Goal: Complete application form: Complete application form

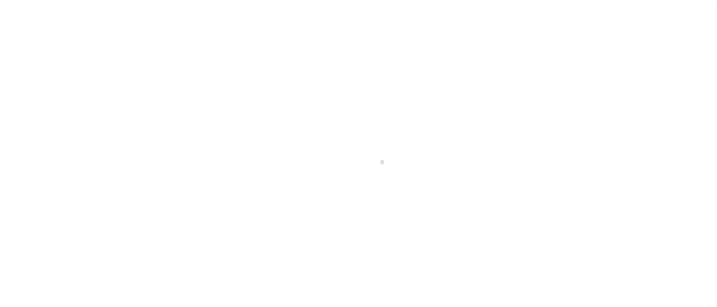
scroll to position [163, 0]
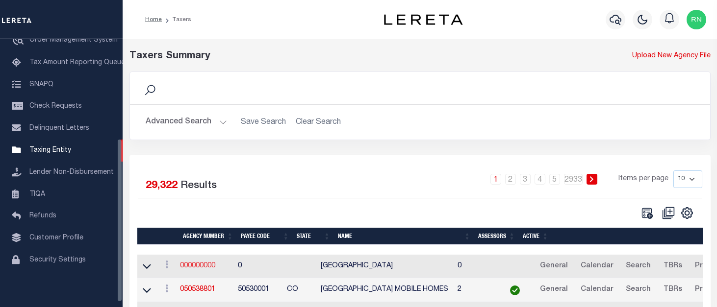
click at [210, 270] on link "000000000" at bounding box center [197, 266] width 35 height 7
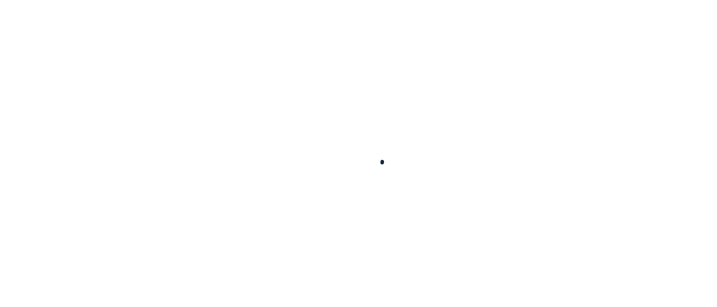
select select
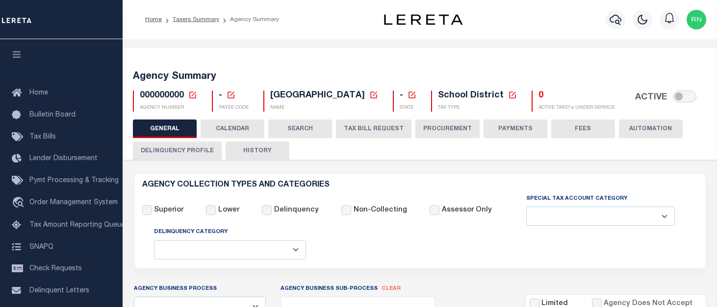
checkbox input "false"
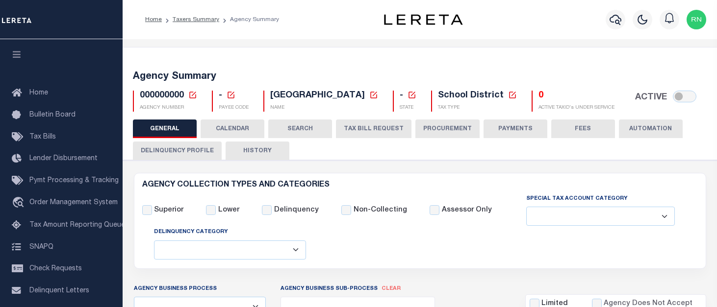
checkbox input "false"
click at [191, 97] on icon at bounding box center [192, 95] width 9 height 9
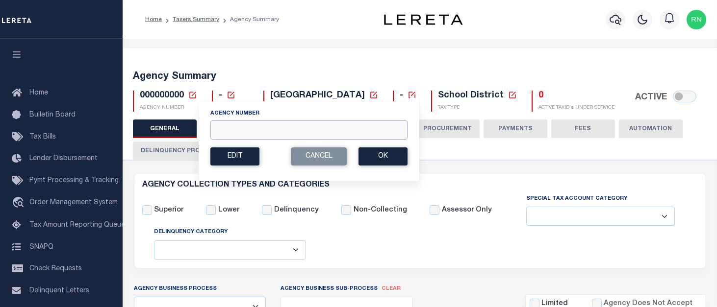
click at [232, 125] on input "Agency Number" at bounding box center [308, 130] width 197 height 19
click at [242, 127] on input "010160000" at bounding box center [308, 130] width 197 height 19
type input "010160000"
click at [371, 153] on button "Ok" at bounding box center [382, 157] width 49 height 18
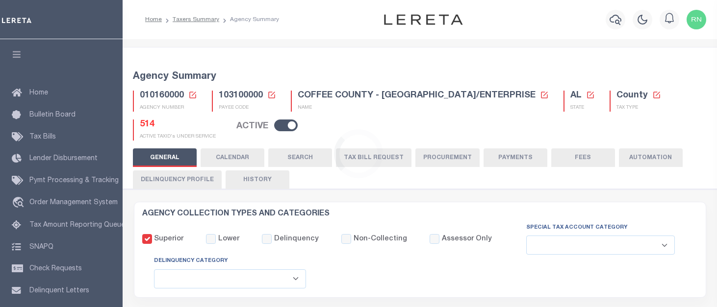
select select
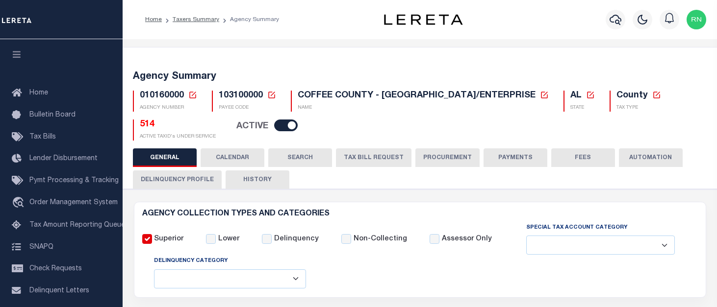
click at [380, 152] on button "TAX BILL REQUEST" at bounding box center [374, 158] width 76 height 19
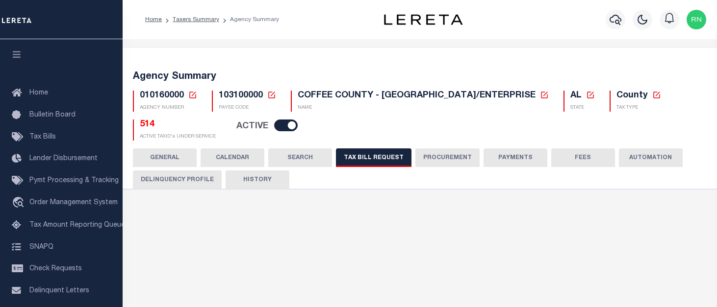
select select "27"
select select "16"
select select "true"
select select "14"
select select "1"
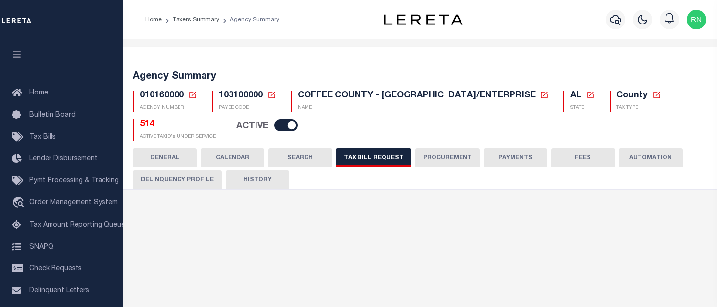
type input "5000-5999"
select select
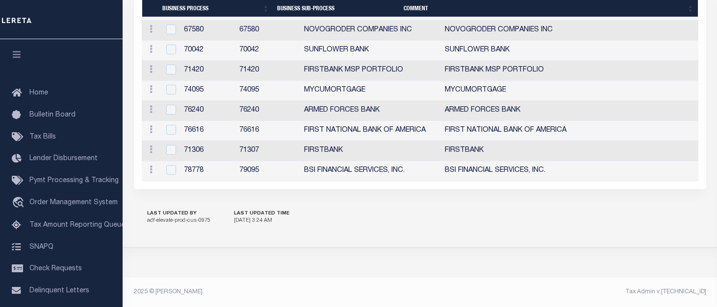
scroll to position [1133, 0]
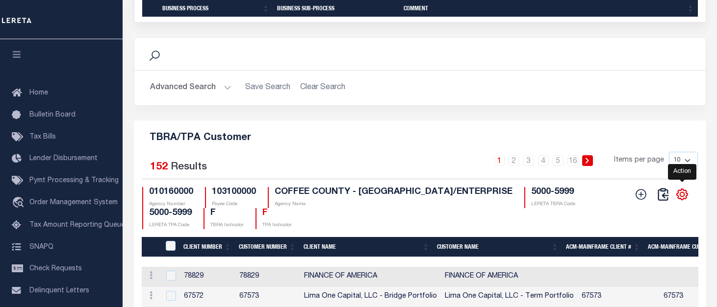
click at [685, 200] on icon "" at bounding box center [682, 194] width 11 height 11
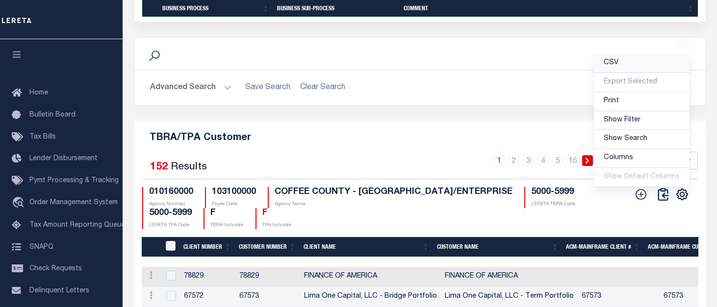
click at [611, 66] on span "CSV" at bounding box center [611, 62] width 15 height 7
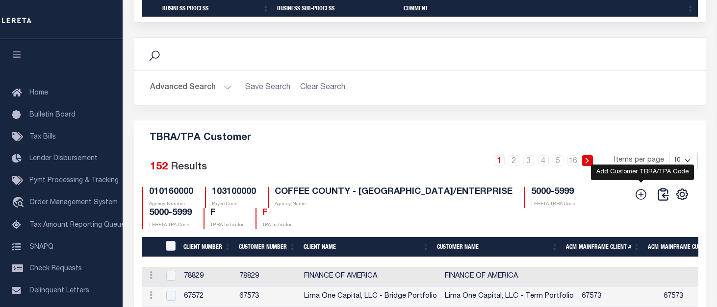
click at [640, 201] on icon at bounding box center [640, 194] width 13 height 13
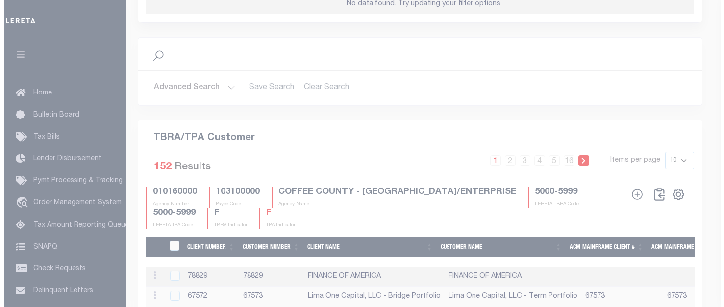
scroll to position [1120, 0]
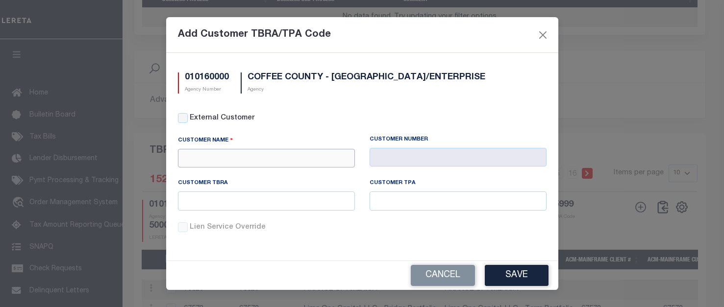
click at [325, 153] on input "text" at bounding box center [266, 158] width 177 height 19
type input "r"
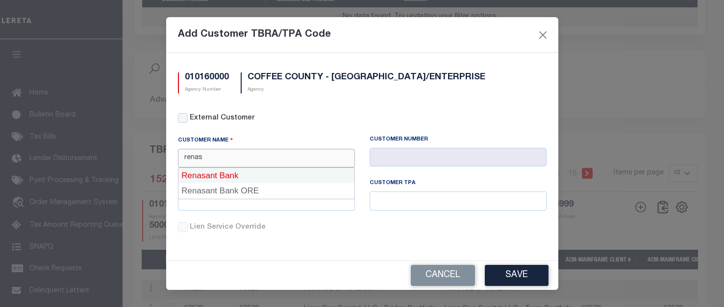
click at [291, 175] on div "Renasant Bank" at bounding box center [266, 176] width 176 height 16
type input "Renasant Bank"
type input "2196"
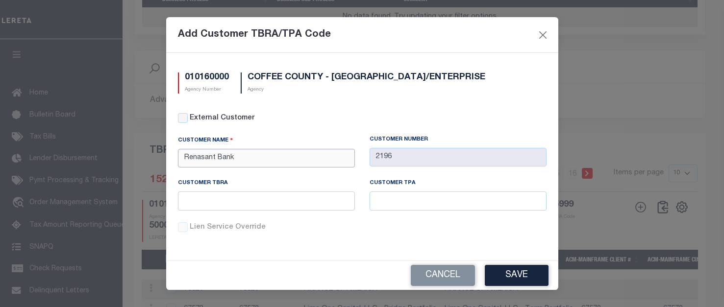
type input "Renasant Bank"
click at [281, 200] on input "text" at bounding box center [266, 201] width 177 height 19
type input "9999"
click at [379, 194] on input "text" at bounding box center [458, 201] width 177 height 19
type input "9999"
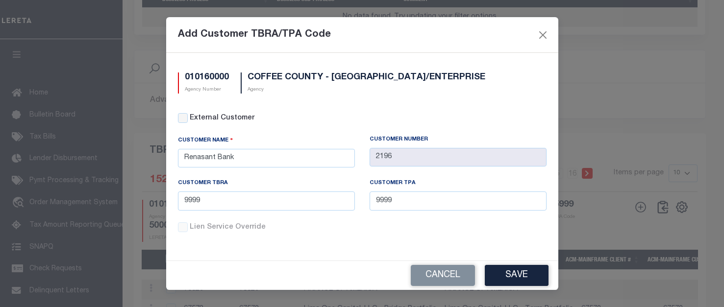
click at [516, 274] on button "Save" at bounding box center [517, 275] width 64 height 21
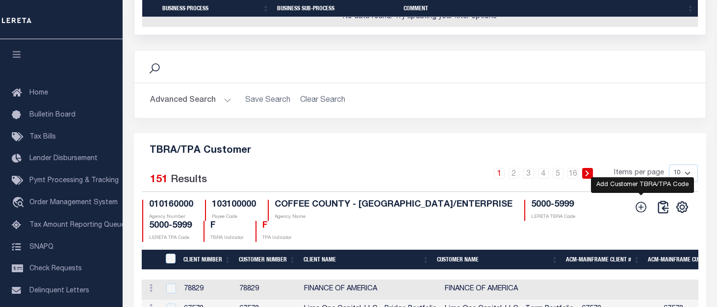
click at [639, 207] on icon at bounding box center [640, 207] width 13 height 13
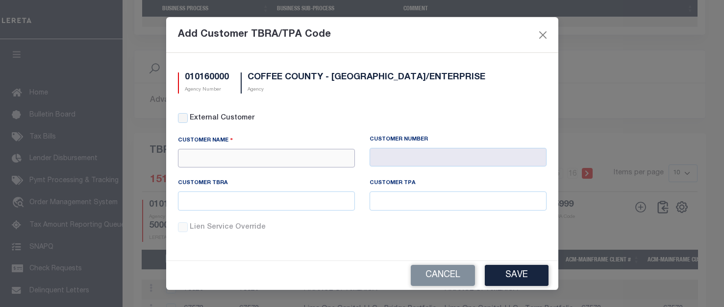
click at [299, 161] on input "text" at bounding box center [266, 158] width 177 height 19
click at [303, 170] on div "All In Credit Union" at bounding box center [266, 176] width 176 height 16
type input "All In Credit Union"
type input "2204"
type input "All In Credit Union"
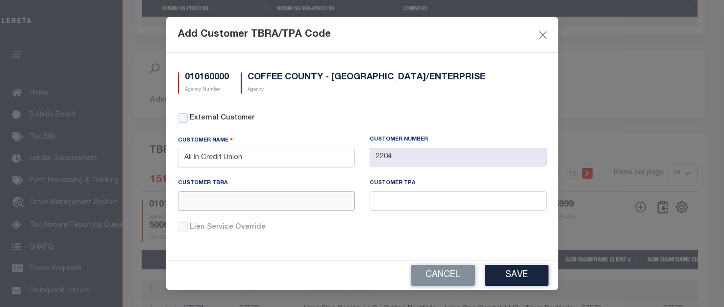
click at [272, 200] on input "text" at bounding box center [266, 201] width 177 height 19
type input "9999"
click at [528, 278] on button "Save" at bounding box center [517, 275] width 64 height 21
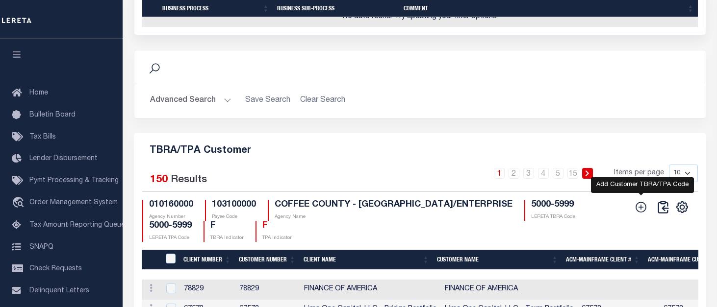
click at [637, 212] on icon at bounding box center [640, 207] width 13 height 13
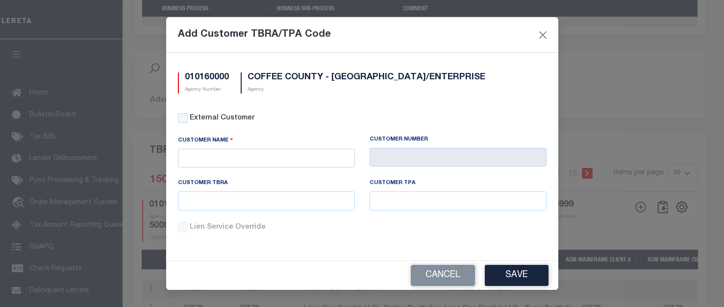
click at [315, 171] on div "Customer Name" at bounding box center [267, 158] width 192 height 44
click at [315, 169] on div "Customer Name" at bounding box center [267, 158] width 192 height 44
click at [321, 158] on input "text" at bounding box center [266, 158] width 177 height 19
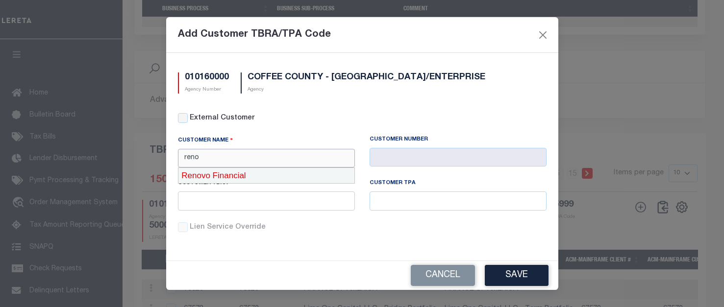
click at [275, 173] on div "Renovo Financial" at bounding box center [266, 176] width 176 height 16
type input "Renovo Financial"
type input "2241"
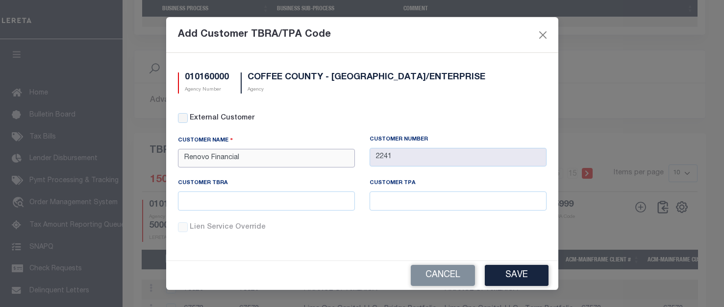
type input "Renovo Financial"
click at [277, 199] on input "text" at bounding box center [266, 201] width 177 height 19
type input "9999"
click at [513, 270] on button "Save" at bounding box center [517, 275] width 64 height 21
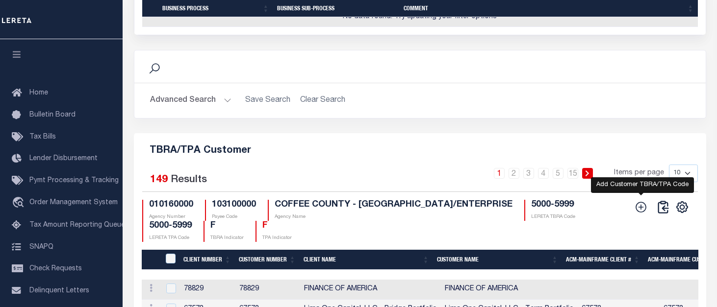
click at [647, 204] on icon at bounding box center [640, 207] width 13 height 13
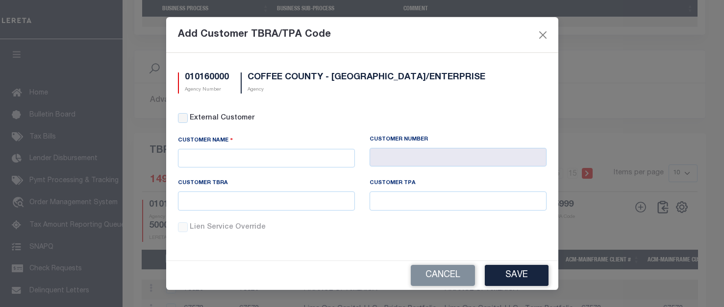
click at [188, 116] on div "External Customer" at bounding box center [362, 118] width 369 height 11
click at [185, 117] on input "External Customer" at bounding box center [183, 118] width 10 height 10
checkbox input "true"
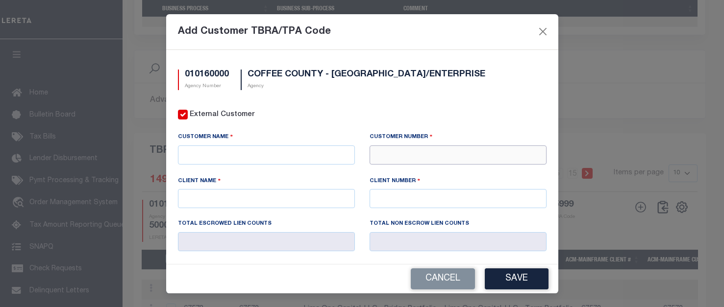
click at [373, 149] on input "text" at bounding box center [458, 155] width 177 height 19
type input "43731"
click at [424, 177] on div "43731 - BANK OZK" at bounding box center [453, 172] width 173 height 16
type input "BANK OZK"
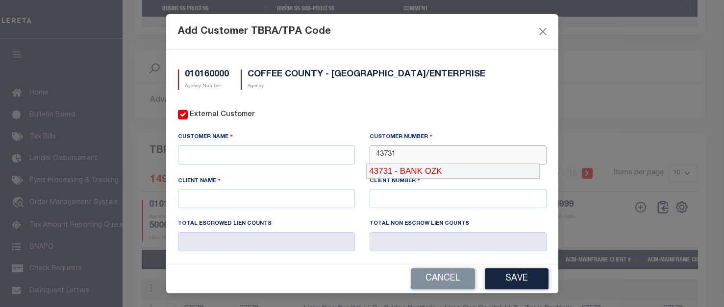
type input "59016"
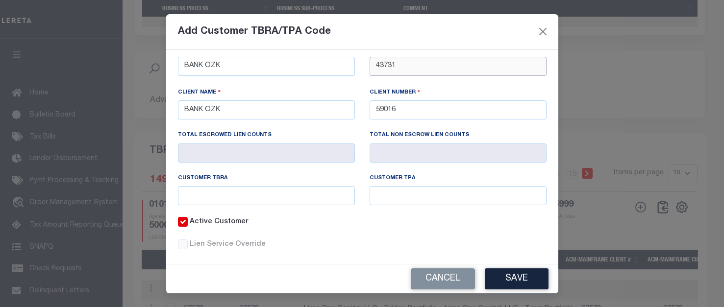
scroll to position [98, 0]
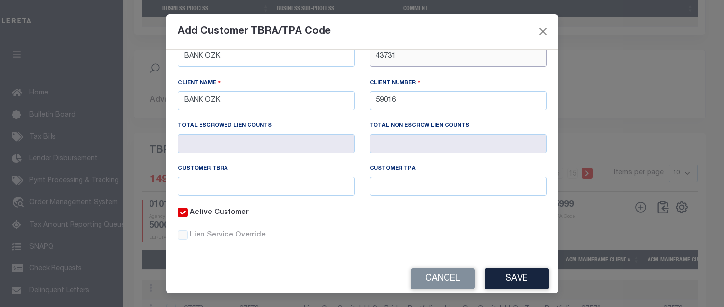
type input "43731"
click at [281, 193] on input "text" at bounding box center [266, 186] width 177 height 19
type input "9999"
click at [515, 271] on button "Save" at bounding box center [517, 279] width 64 height 21
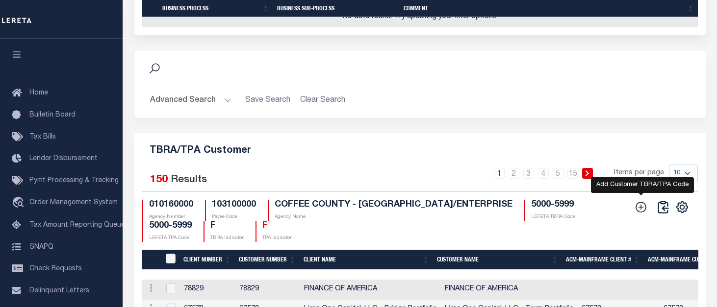
click at [646, 201] on icon at bounding box center [640, 207] width 13 height 13
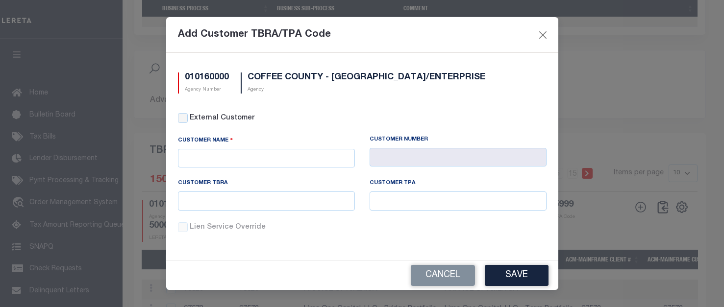
scroll to position [0, 0]
click at [280, 151] on input "text" at bounding box center [266, 158] width 177 height 19
click at [183, 115] on input "External Customer" at bounding box center [183, 118] width 10 height 10
checkbox input "true"
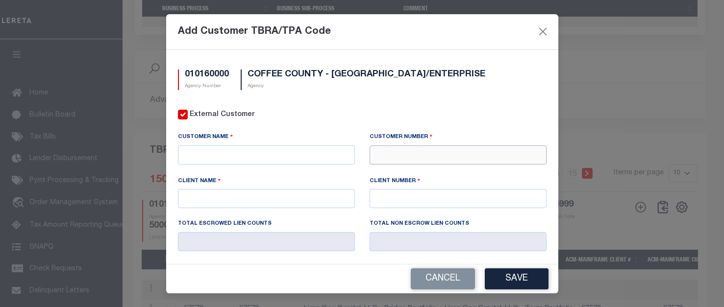
click at [417, 157] on input "text" at bounding box center [458, 155] width 177 height 19
type input "65822"
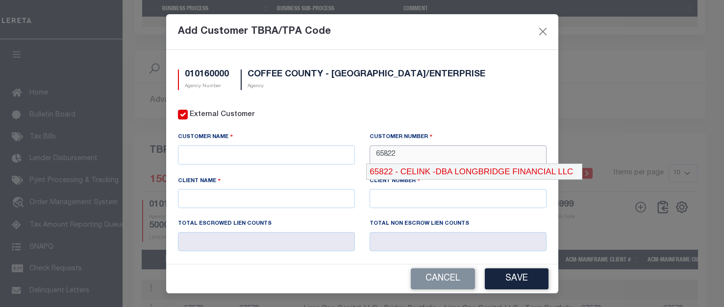
click at [413, 175] on div "65822 - CELINK -DBA LONGBRIDGE FINANCIAL LLC" at bounding box center [475, 172] width 216 height 16
type input "CELINK -DBA LONGBRIDGE FINANCIAL LLC"
type input "65310"
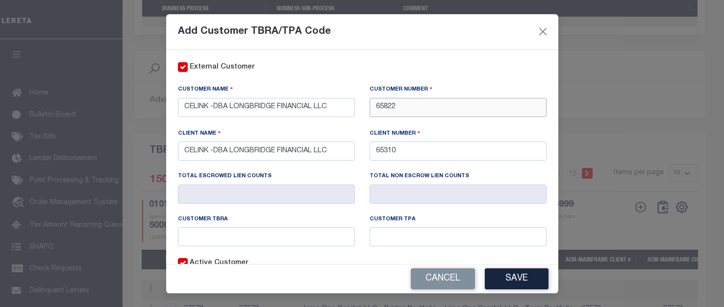
scroll to position [49, 0]
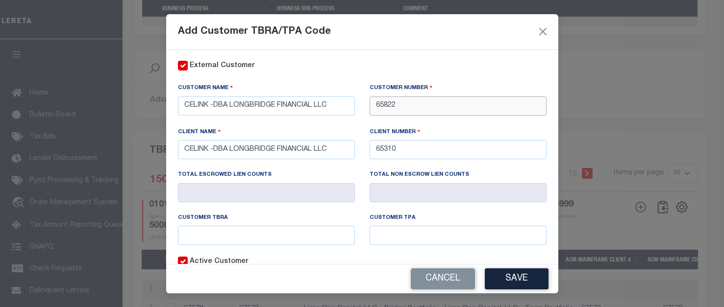
type input "65822"
click at [282, 226] on input "text" at bounding box center [266, 235] width 177 height 19
type input "9999"
click at [523, 278] on button "Save" at bounding box center [517, 279] width 64 height 21
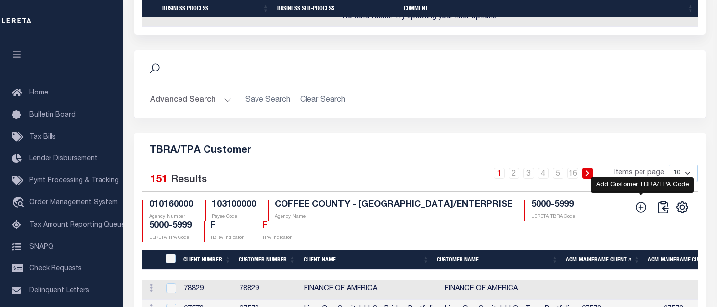
click at [637, 208] on icon at bounding box center [640, 207] width 13 height 13
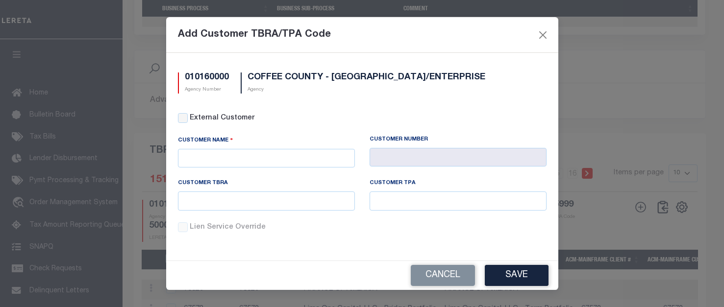
scroll to position [0, 0]
click at [186, 116] on input "External Customer" at bounding box center [183, 118] width 10 height 10
checkbox input "true"
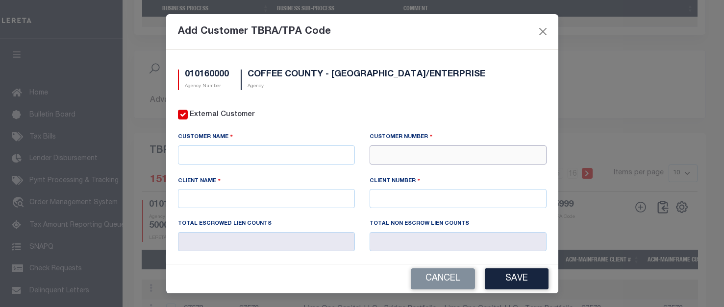
drag, startPoint x: 415, startPoint y: 153, endPoint x: 411, endPoint y: 157, distance: 5.2
click at [415, 155] on input "text" at bounding box center [458, 155] width 177 height 19
type input "67528"
click at [423, 167] on div "67528 - AMIP MANAGEMENT" at bounding box center [453, 172] width 173 height 16
type input "AMIP MANAGEMENT"
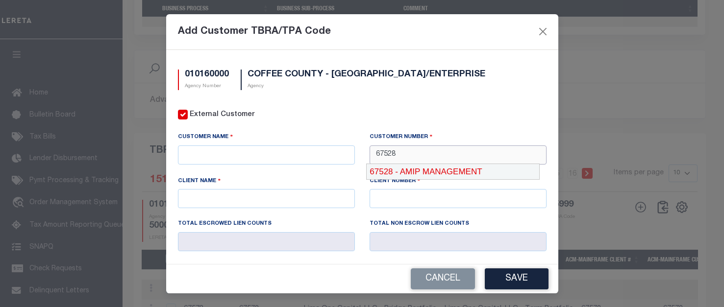
type input "AMIP MANAGEMENT"
type input "67528"
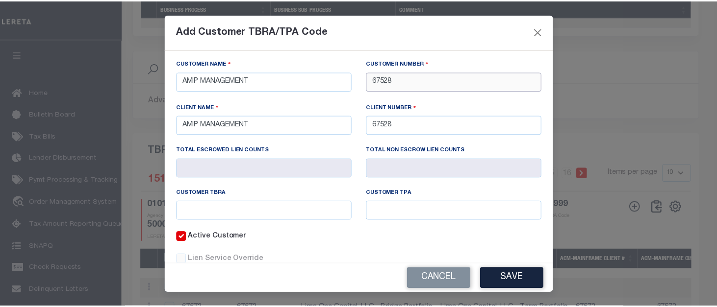
scroll to position [98, 0]
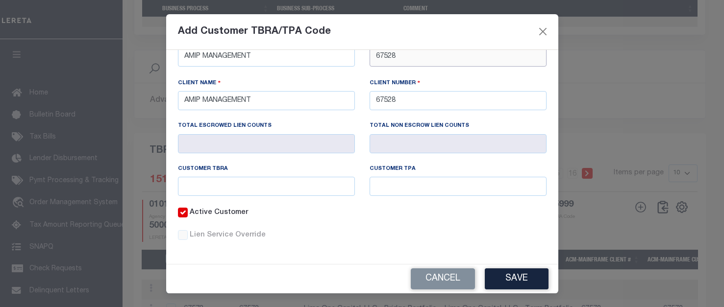
type input "67528"
click at [262, 190] on input "text" at bounding box center [266, 186] width 177 height 19
type input "9999"
click at [546, 276] on button "Save" at bounding box center [517, 279] width 64 height 21
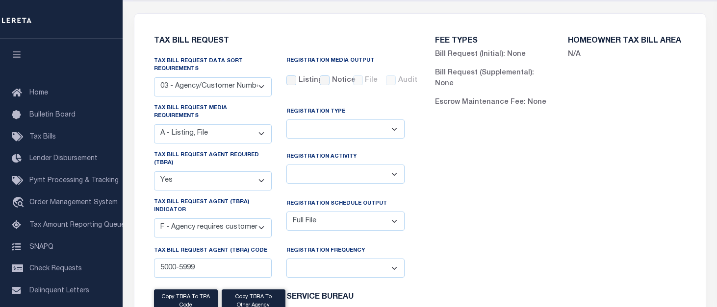
scroll to position [42, 0]
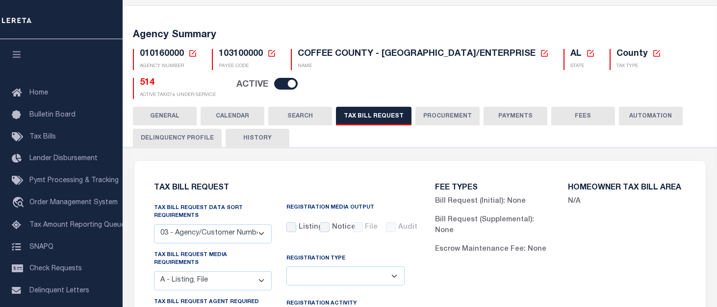
drag, startPoint x: 277, startPoint y: 133, endPoint x: 360, endPoint y: 151, distance: 85.2
click at [277, 133] on button "HISTORY" at bounding box center [258, 138] width 64 height 19
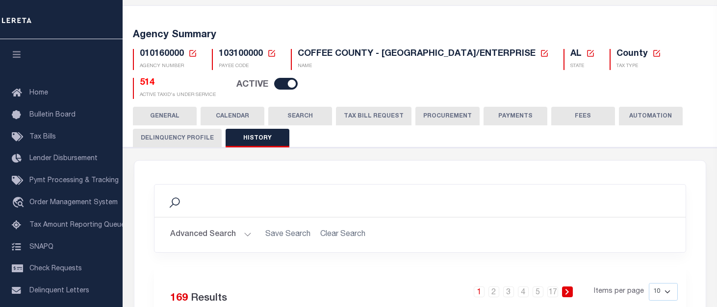
click at [374, 116] on button "TAX BILL REQUEST" at bounding box center [374, 116] width 76 height 19
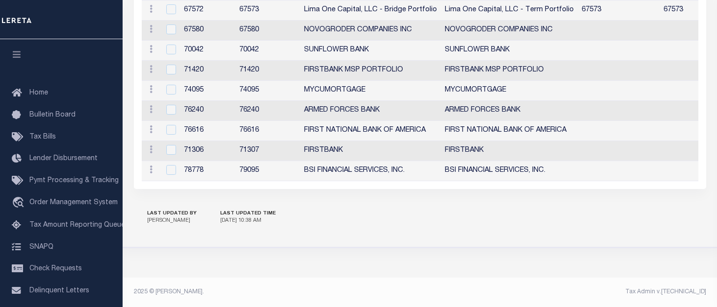
scroll to position [1311, 0]
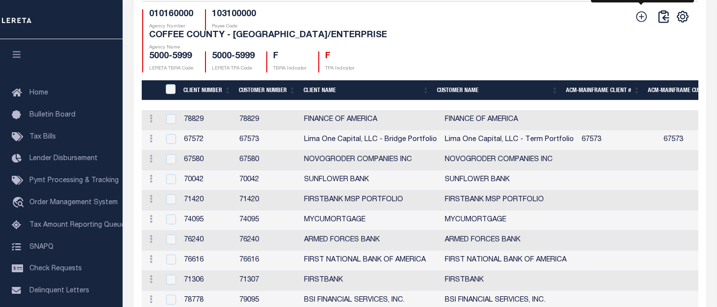
click at [640, 23] on icon at bounding box center [641, 16] width 13 height 13
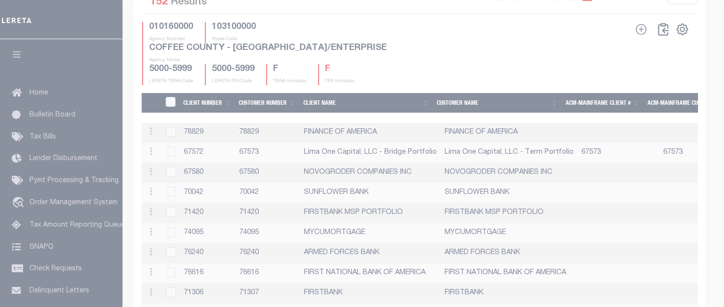
scroll to position [0, 0]
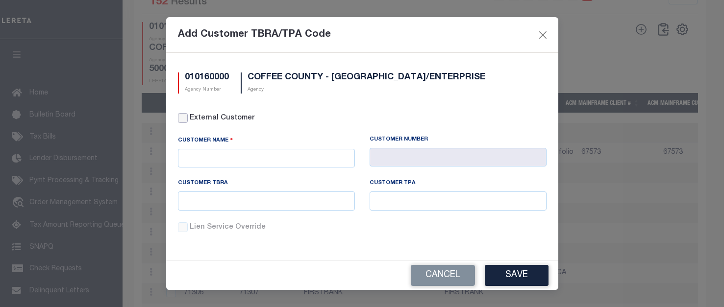
click at [187, 117] on input "External Customer" at bounding box center [183, 118] width 10 height 10
checkbox input "true"
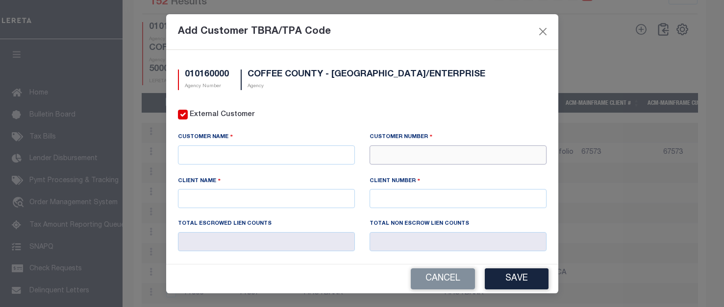
click at [400, 163] on input "text" at bounding box center [458, 155] width 177 height 19
type input "71410"
click at [411, 168] on div "71410 - CMG FINANCIAL" at bounding box center [453, 172] width 173 height 16
type input "CMG FINANCIAL"
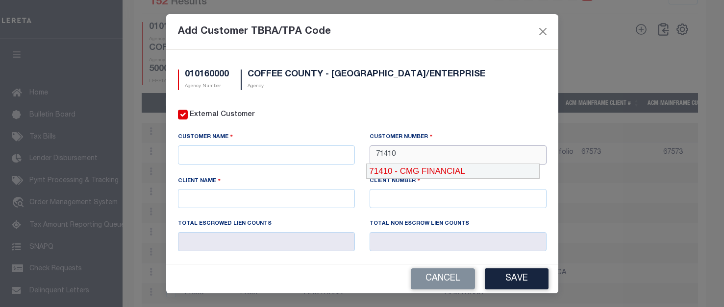
type input "71410"
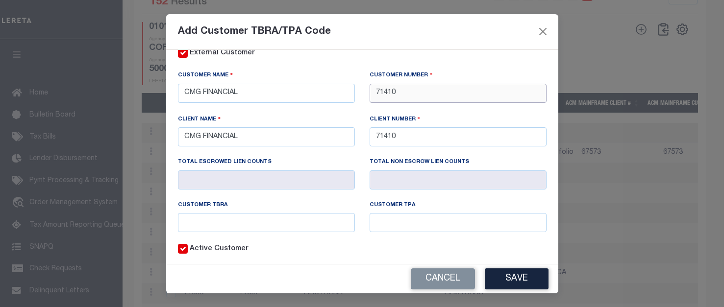
scroll to position [101, 0]
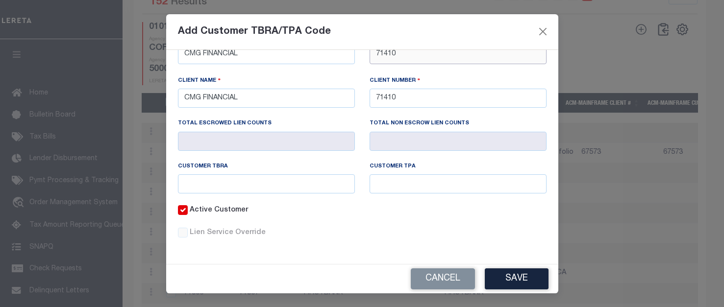
type input "71410"
click at [323, 193] on div "Customer TBRA" at bounding box center [267, 184] width 192 height 43
click at [322, 187] on input "text" at bounding box center [266, 184] width 177 height 19
type input "9999"
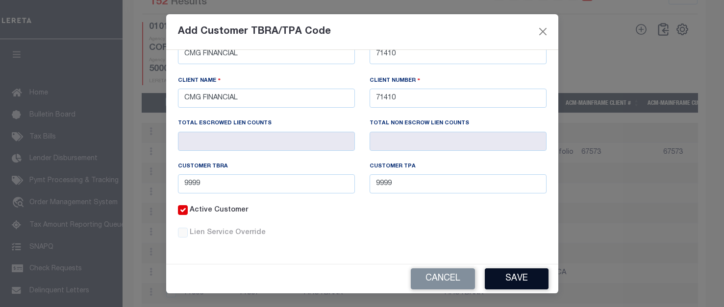
click at [534, 274] on button "Save" at bounding box center [517, 279] width 64 height 21
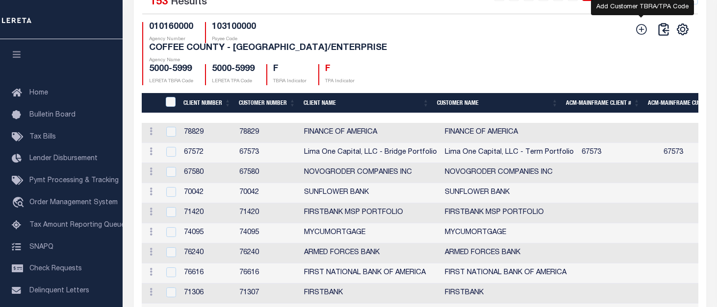
click at [637, 31] on icon at bounding box center [641, 29] width 13 height 13
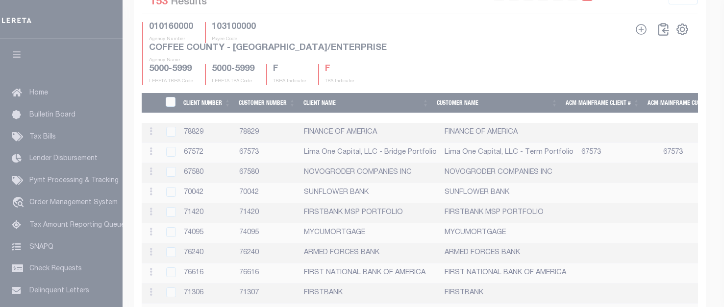
scroll to position [0, 0]
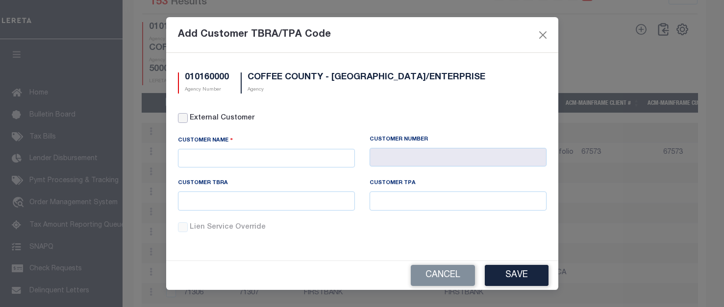
click at [185, 122] on input "External Customer" at bounding box center [183, 118] width 10 height 10
checkbox input "true"
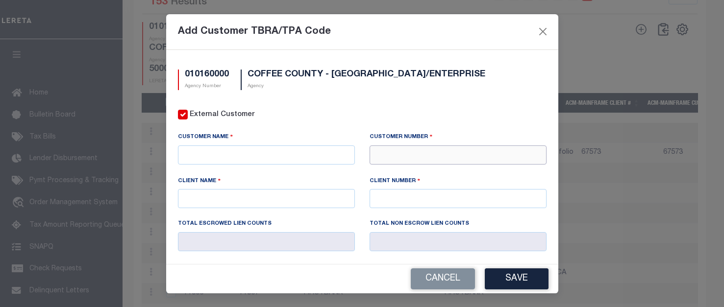
click at [501, 160] on input "text" at bounding box center [458, 155] width 177 height 19
type input "78732"
click at [476, 169] on div "78732 - PURDUE FEDERAL CREDIT UNION" at bounding box center [457, 172] width 181 height 16
type input "PURDUE FEDERAL CREDIT UNION"
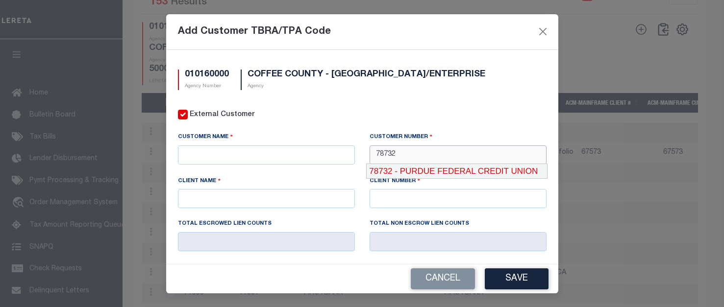
type input "78732"
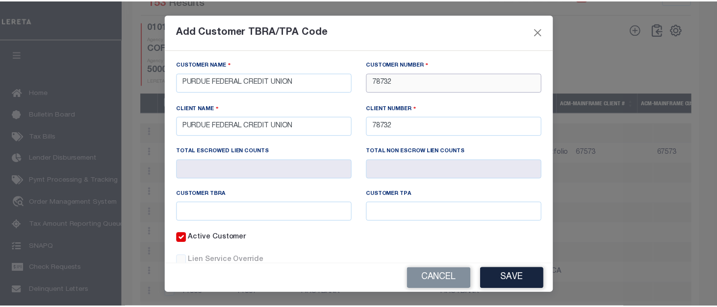
scroll to position [98, 0]
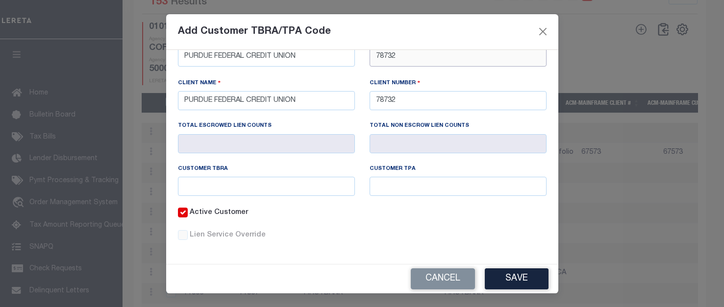
type input "78732"
click at [273, 192] on input "text" at bounding box center [266, 186] width 177 height 19
type input "9999"
click at [505, 286] on button "Save" at bounding box center [517, 279] width 64 height 21
